Goal: Obtain resource: Obtain resource

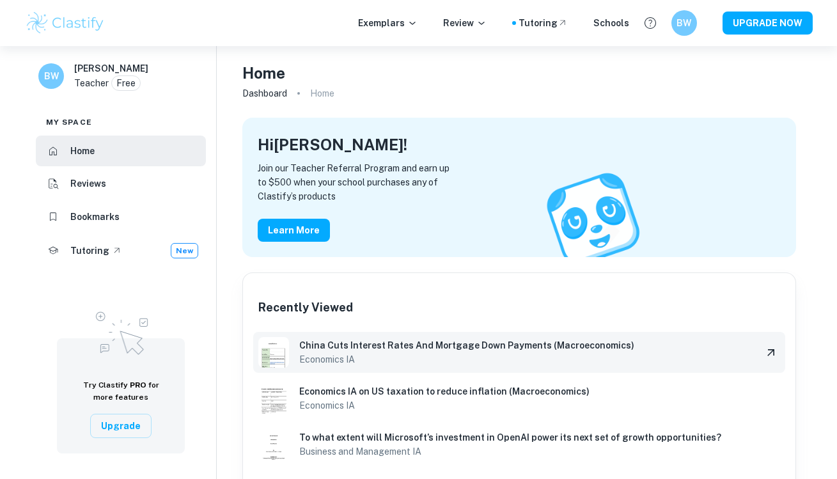
click at [329, 349] on h6 "China Cuts Interest Rates And Mortgage Down Payments (Macroeconomics)" at bounding box center [525, 345] width 453 height 14
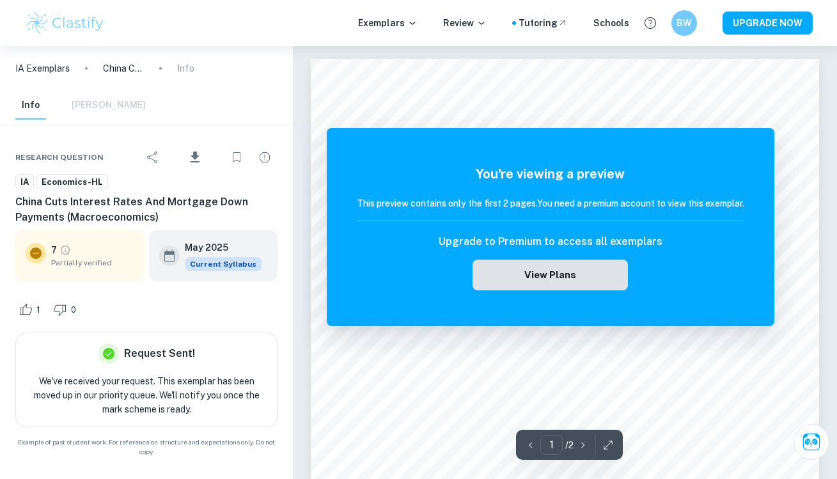
click at [534, 281] on button "View Plans" at bounding box center [550, 275] width 155 height 31
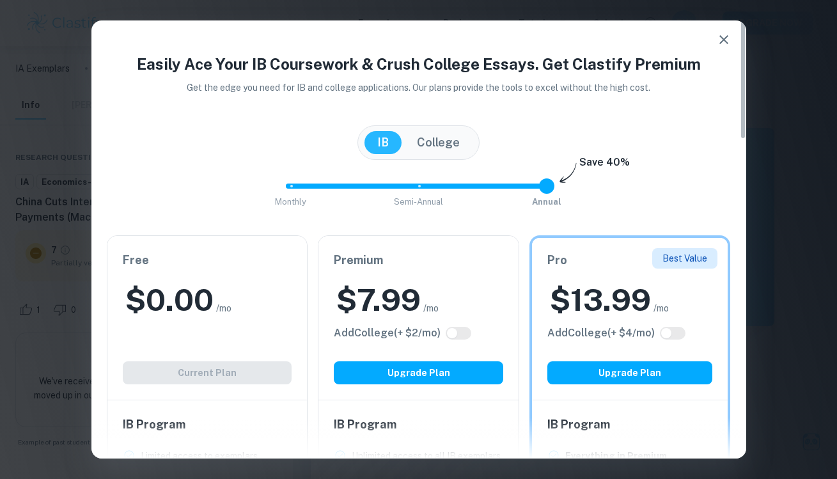
click at [721, 41] on icon "button" at bounding box center [724, 39] width 15 height 15
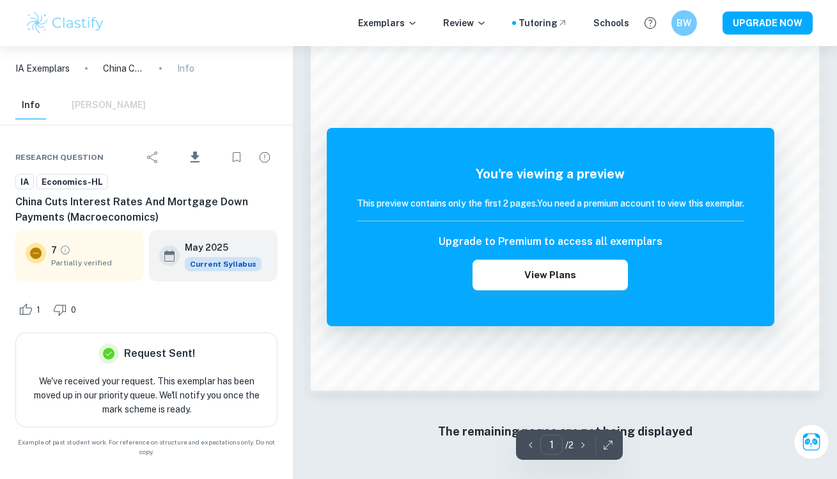
scroll to position [990, 0]
click at [692, 21] on h6 "BW" at bounding box center [683, 23] width 15 height 15
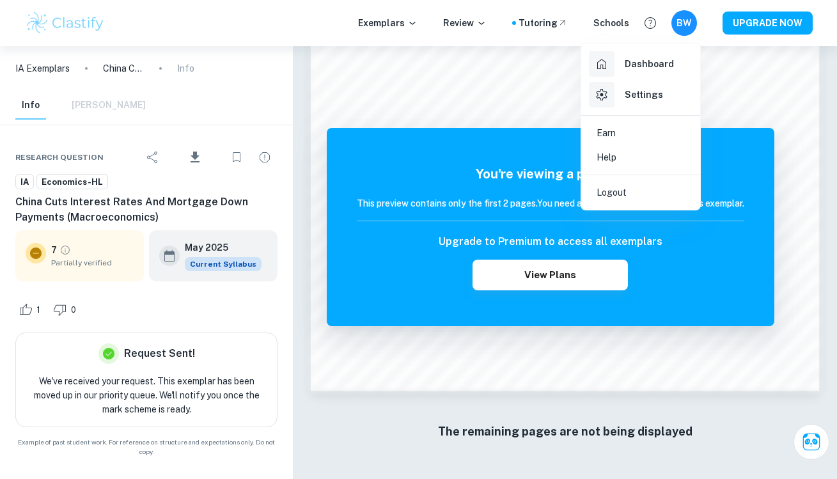
click at [637, 198] on li "Logout" at bounding box center [641, 192] width 109 height 24
